Goal: Check status

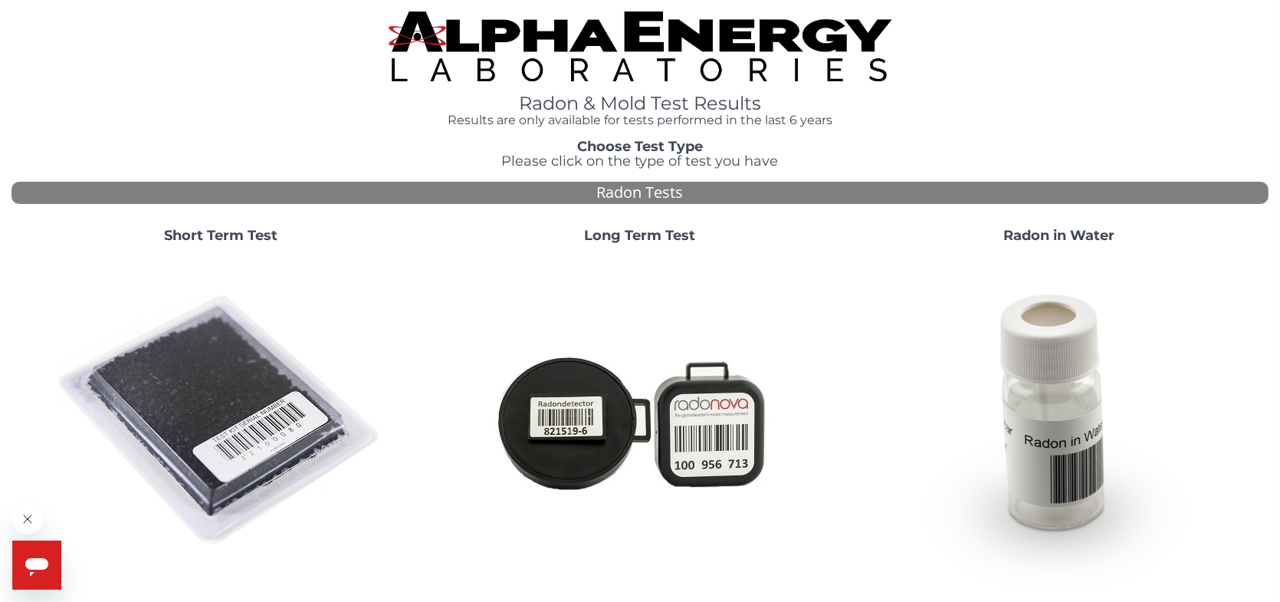
click at [250, 235] on strong "Short Term Test" at bounding box center [220, 235] width 113 height 17
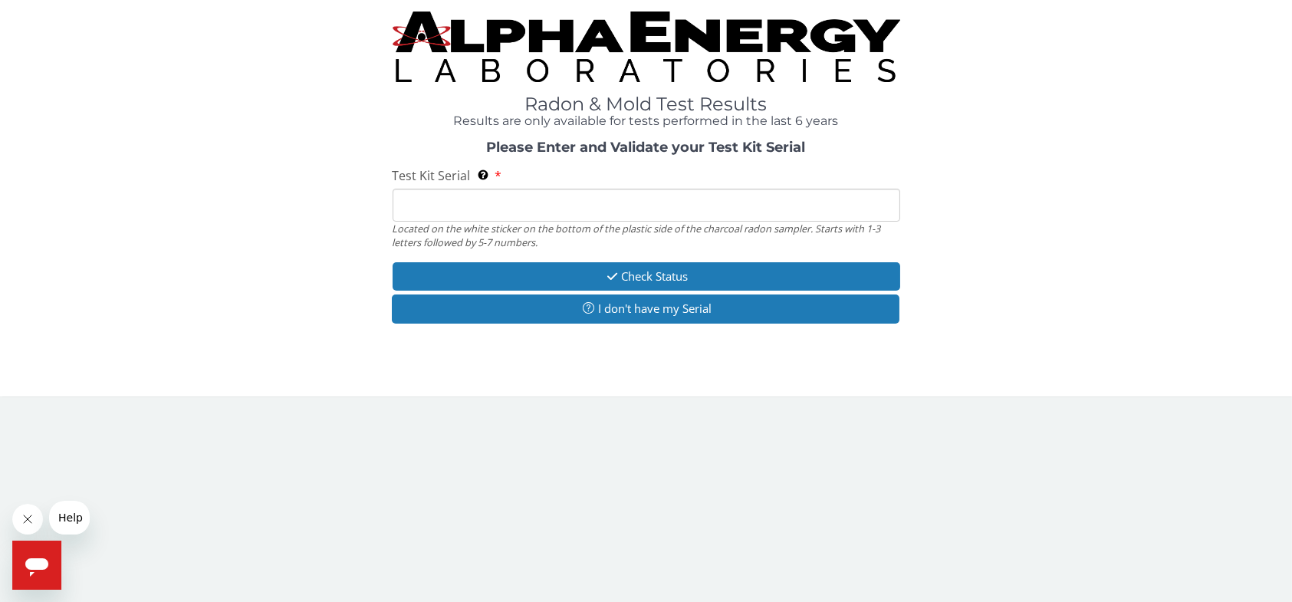
click at [465, 192] on input "Test Kit Serial Located on the white sticker on the bottom of the plastic side …" at bounding box center [645, 205] width 507 height 33
paste input "AA779800"
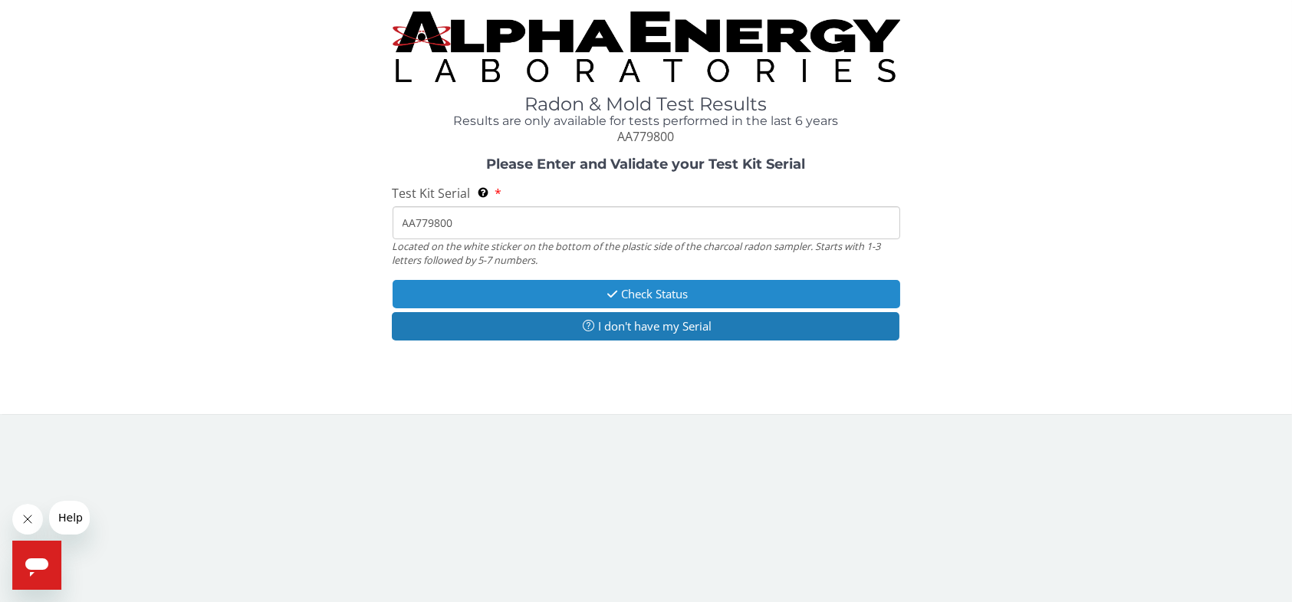
type input "AA779800"
click at [653, 295] on button "Check Status" at bounding box center [645, 294] width 507 height 28
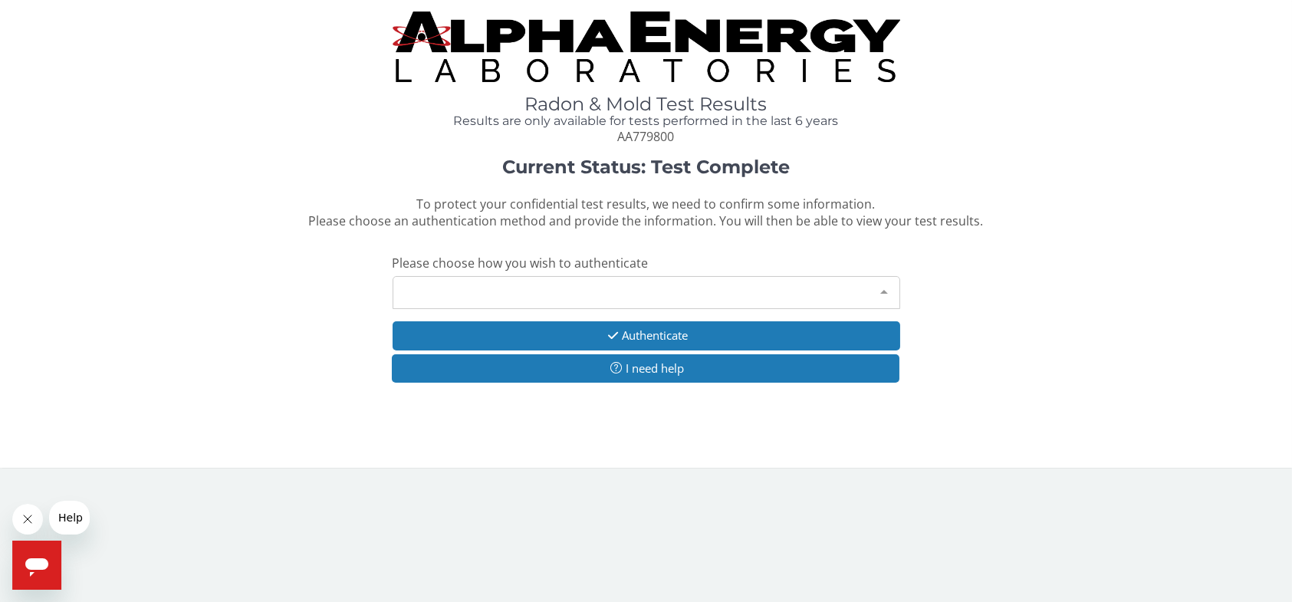
click at [653, 294] on div "Please make a selection" at bounding box center [645, 292] width 507 height 33
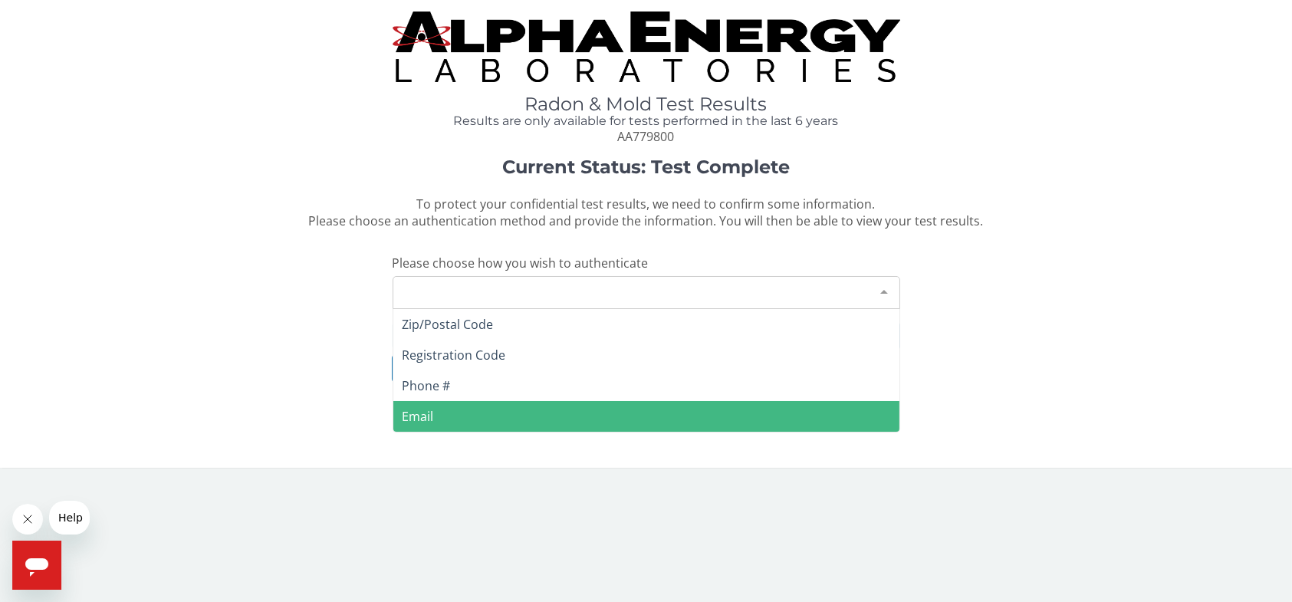
click at [525, 405] on span "Email" at bounding box center [646, 416] width 506 height 31
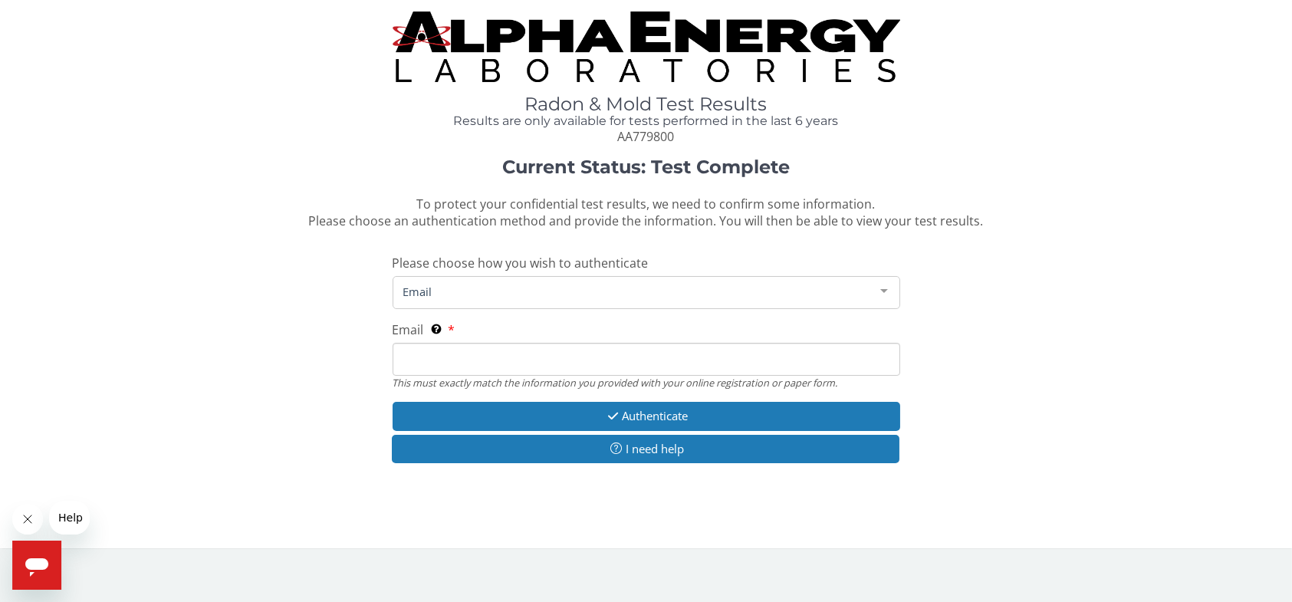
click at [507, 363] on input "Email This must exactly match the information you provided with your online reg…" at bounding box center [645, 359] width 507 height 33
type input "pinkertonjm@hotmail.com"
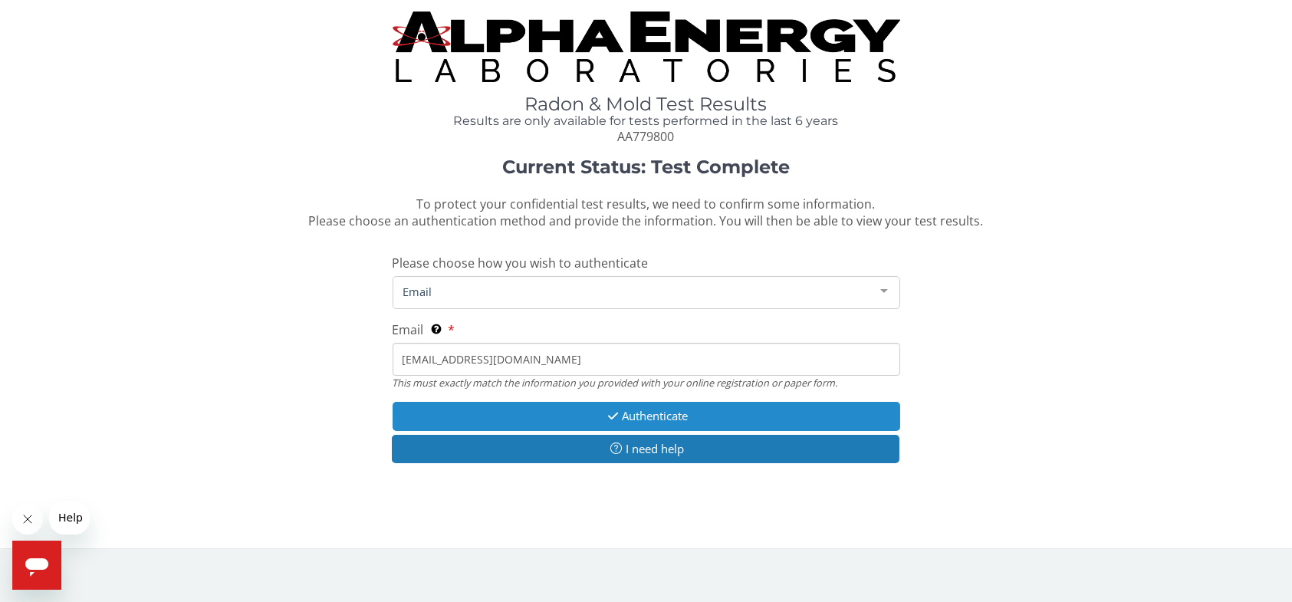
click at [649, 411] on button "Authenticate" at bounding box center [645, 416] width 507 height 28
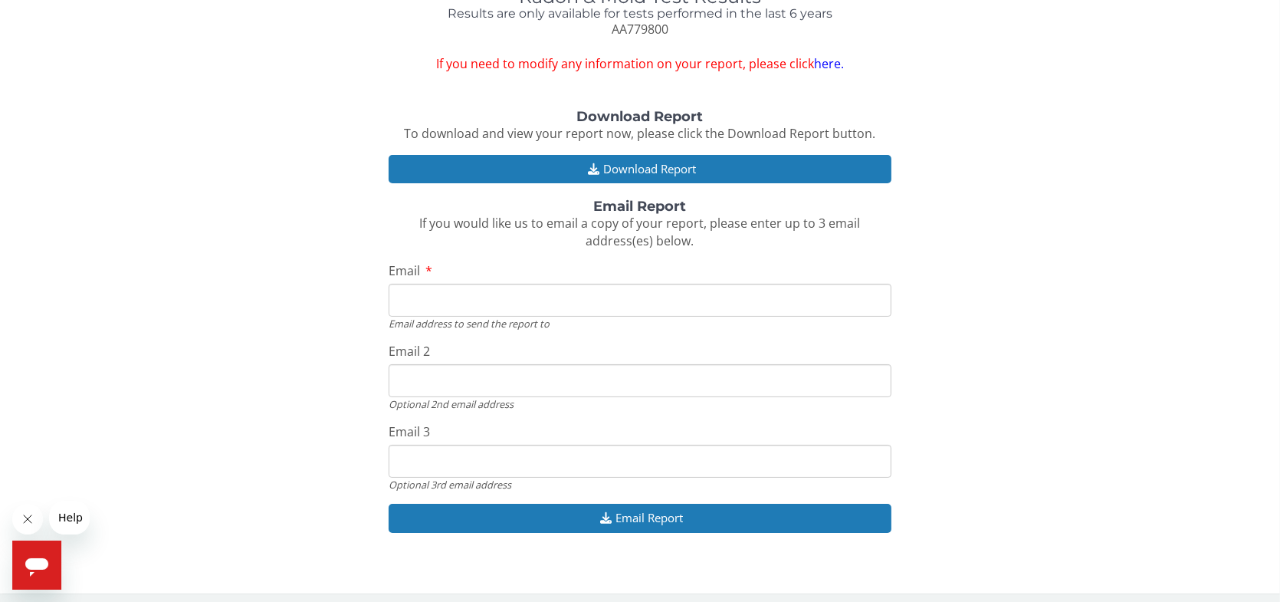
scroll to position [113, 0]
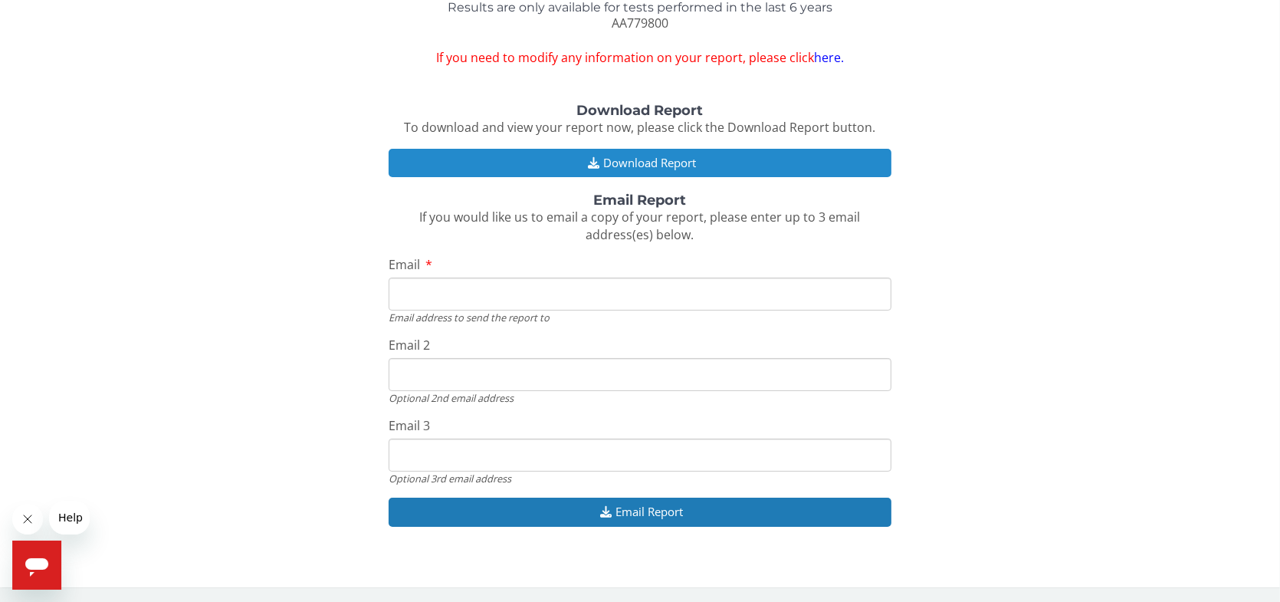
click at [625, 166] on button "Download Report" at bounding box center [640, 163] width 503 height 28
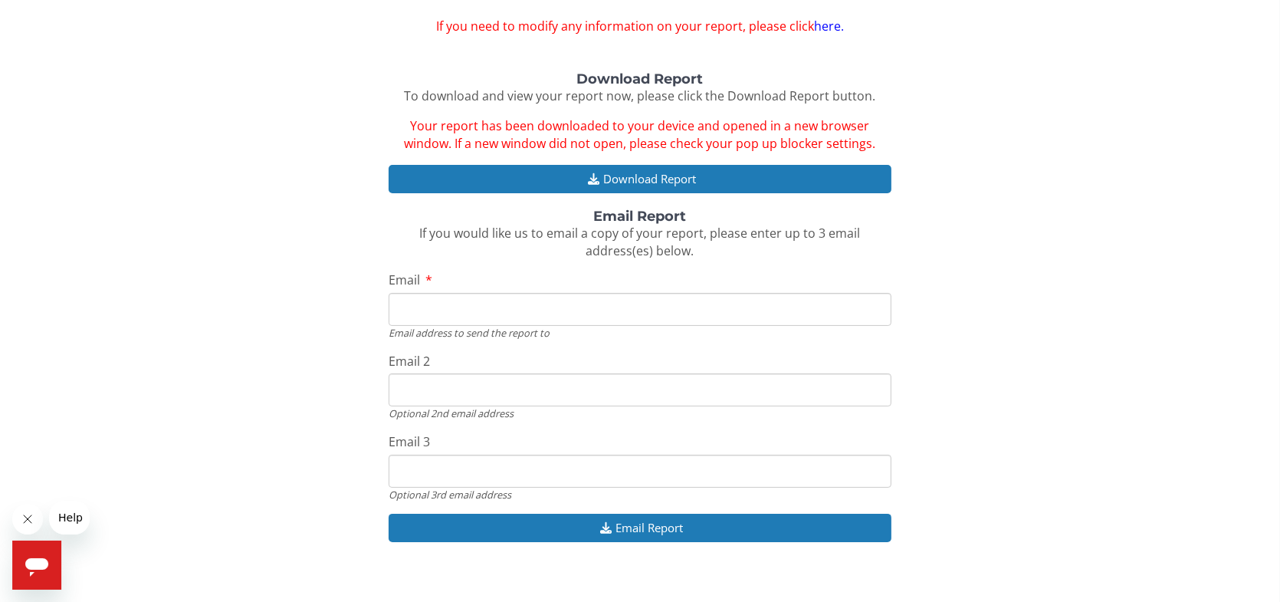
scroll to position [160, 0]
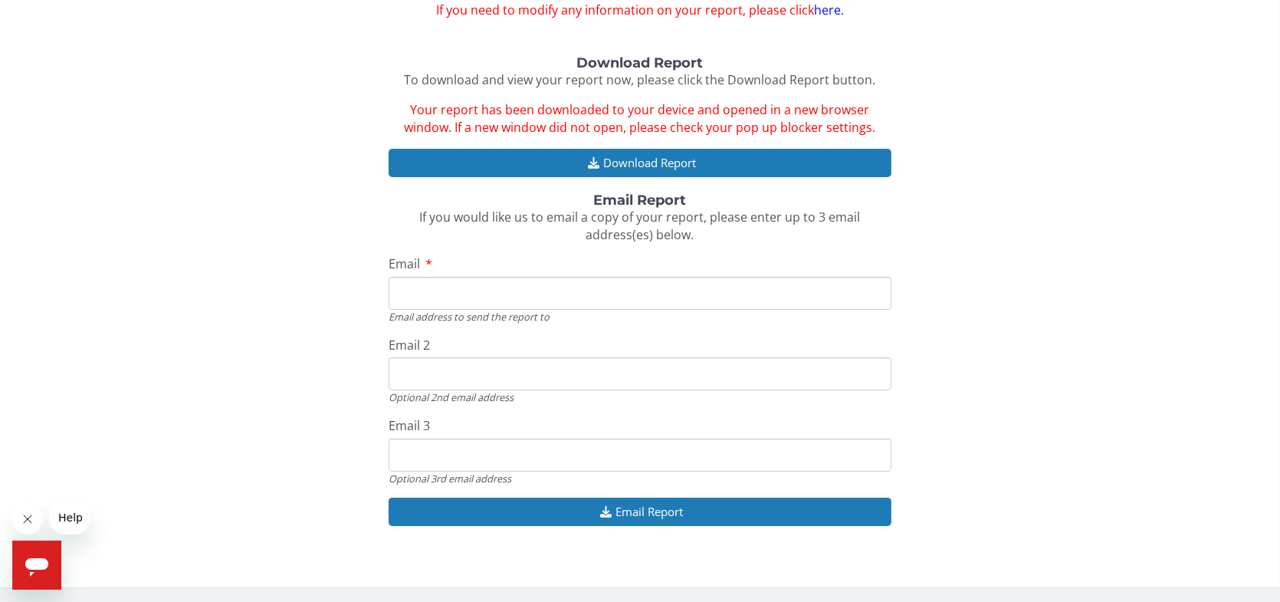
click at [613, 302] on input "Email" at bounding box center [640, 293] width 503 height 33
type input "pinkertonjm@hotmail.com"
click at [583, 379] on input "Email 2" at bounding box center [640, 373] width 503 height 33
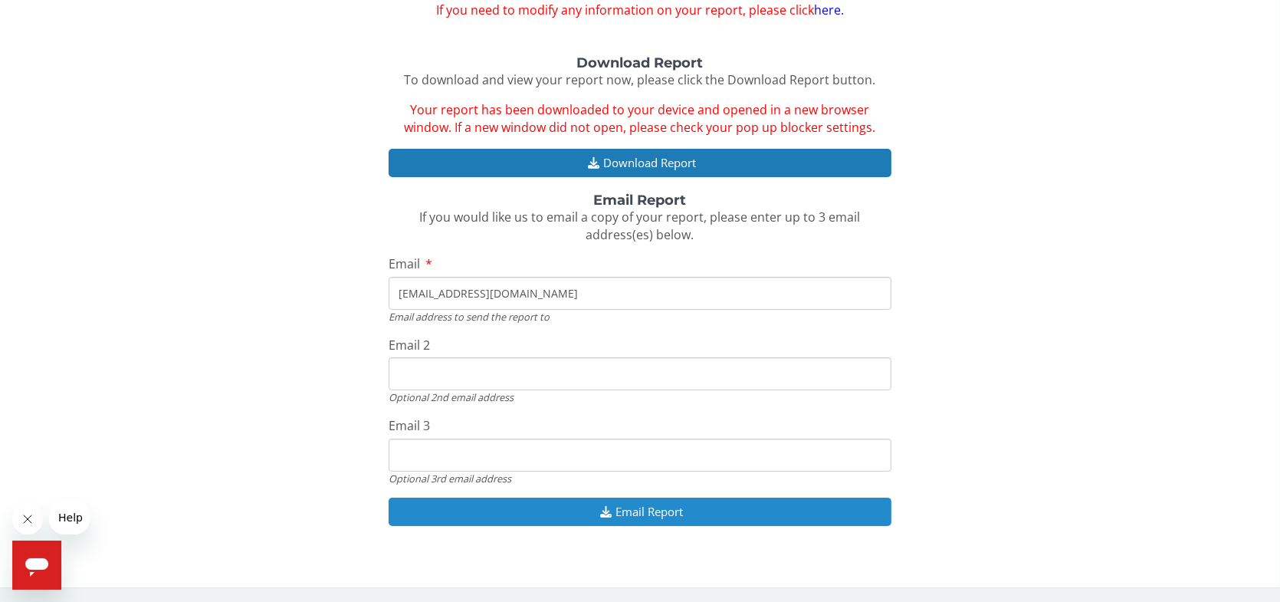
click at [686, 514] on button "Email Report" at bounding box center [640, 511] width 503 height 28
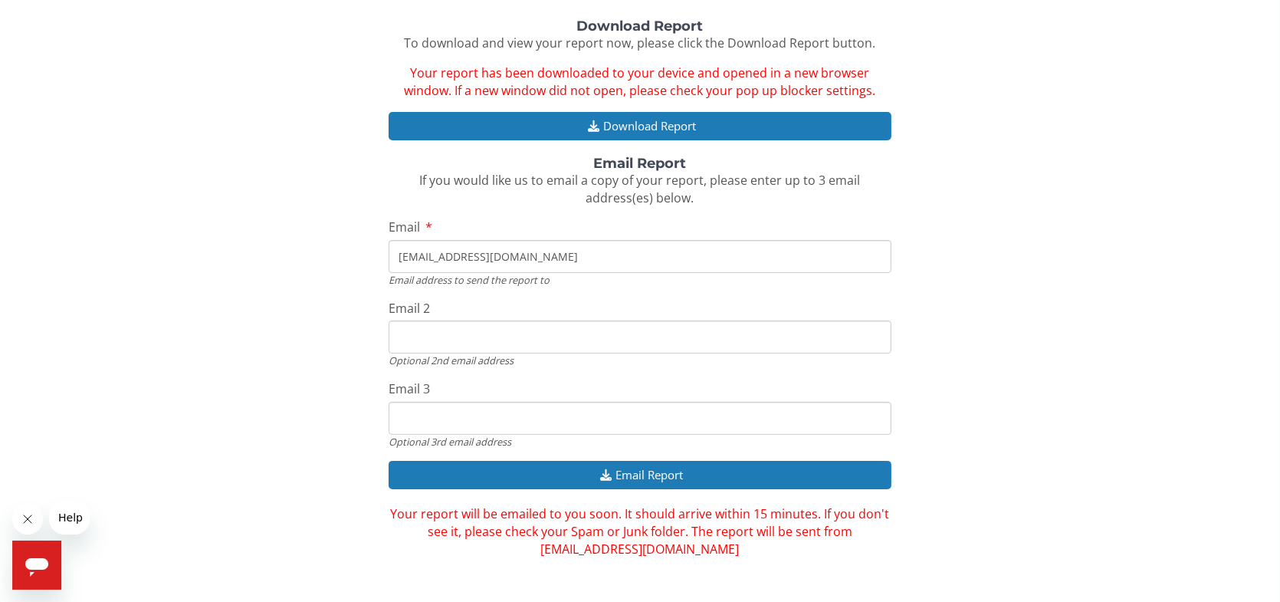
scroll to position [213, 0]
